Goal: Information Seeking & Learning: Learn about a topic

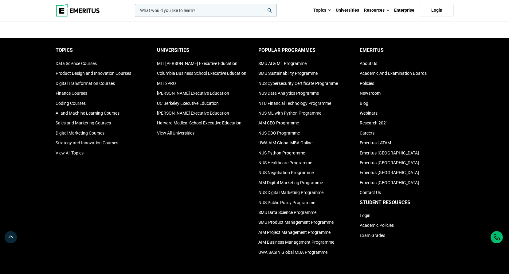
scroll to position [1953, 0]
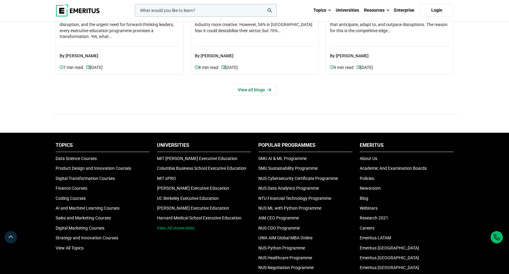
click at [177, 229] on link "View All Universities" at bounding box center [175, 228] width 37 height 5
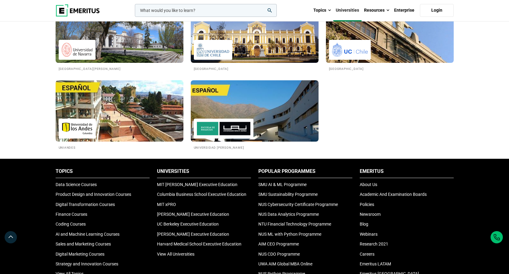
scroll to position [1156, 0]
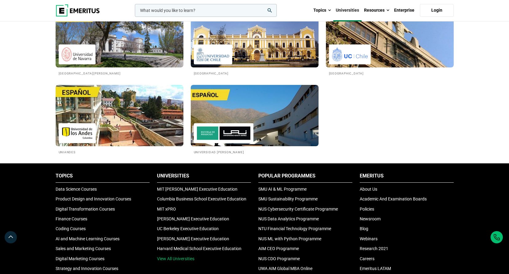
click at [188, 257] on link "View All Universities" at bounding box center [175, 259] width 37 height 5
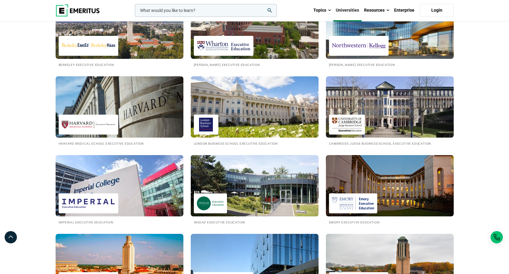
scroll to position [215, 0]
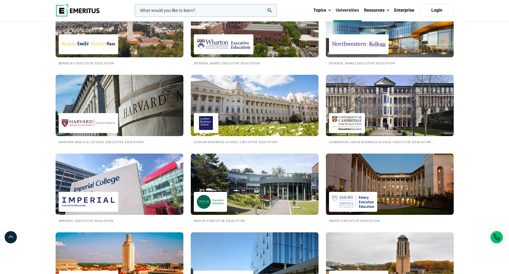
click at [384, 114] on img at bounding box center [389, 106] width 141 height 68
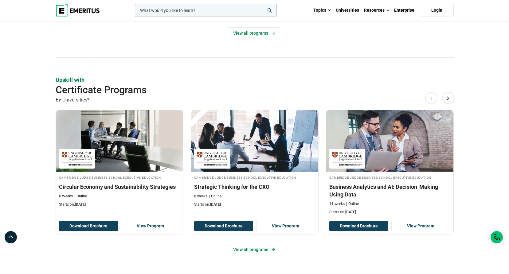
scroll to position [368, 0]
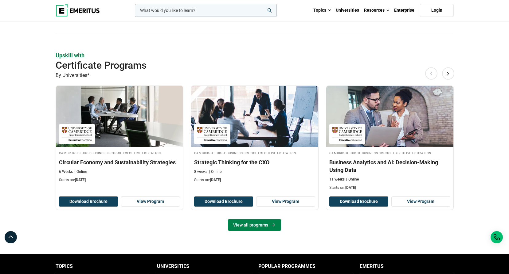
click at [251, 227] on link "View all programs" at bounding box center [254, 226] width 53 height 12
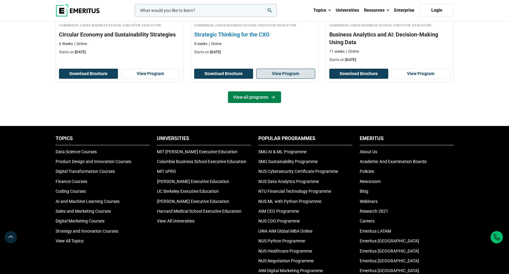
scroll to position [522, 0]
